Goal: Task Accomplishment & Management: Manage account settings

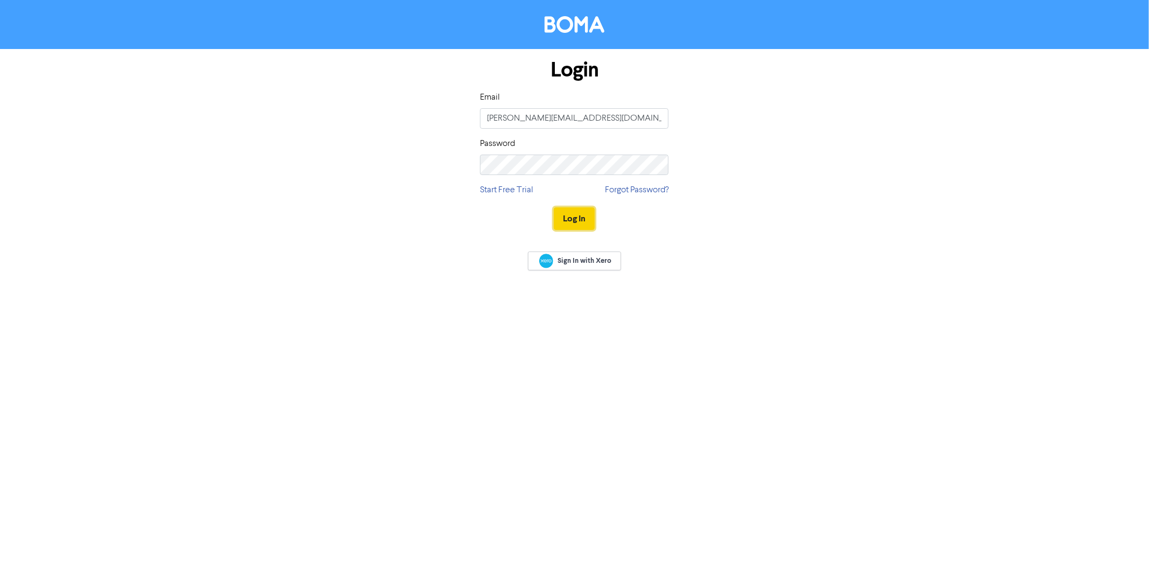
click at [567, 215] on button "Log In" at bounding box center [574, 218] width 41 height 23
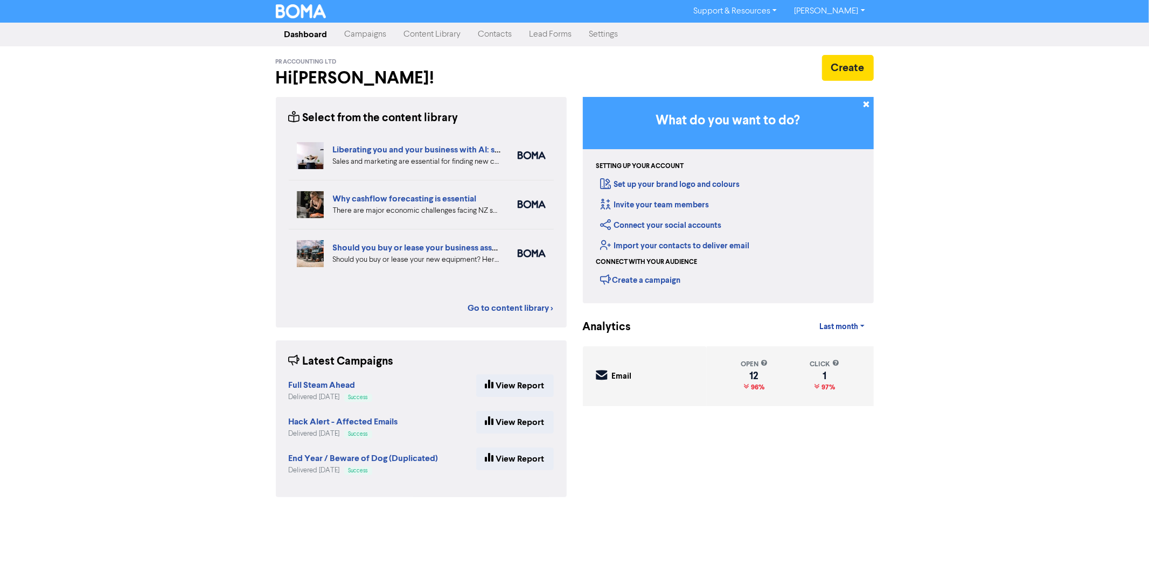
click at [339, 374] on div "Full Steam Ahead Delivered [DATE] Success" at bounding box center [331, 388] width 84 height 28
click at [339, 384] on strong "Full Steam Ahead" at bounding box center [322, 385] width 67 height 11
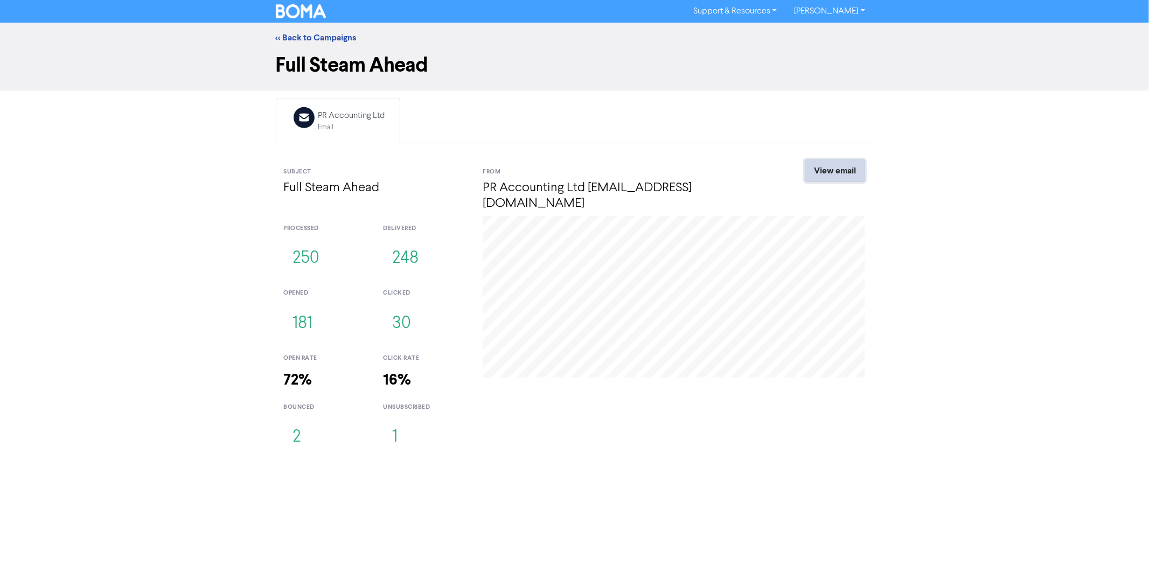
click at [816, 173] on link "View email" at bounding box center [835, 170] width 60 height 23
click at [316, 41] on link "<< Back to Campaigns" at bounding box center [316, 37] width 81 height 11
